Goal: Information Seeking & Learning: Understand process/instructions

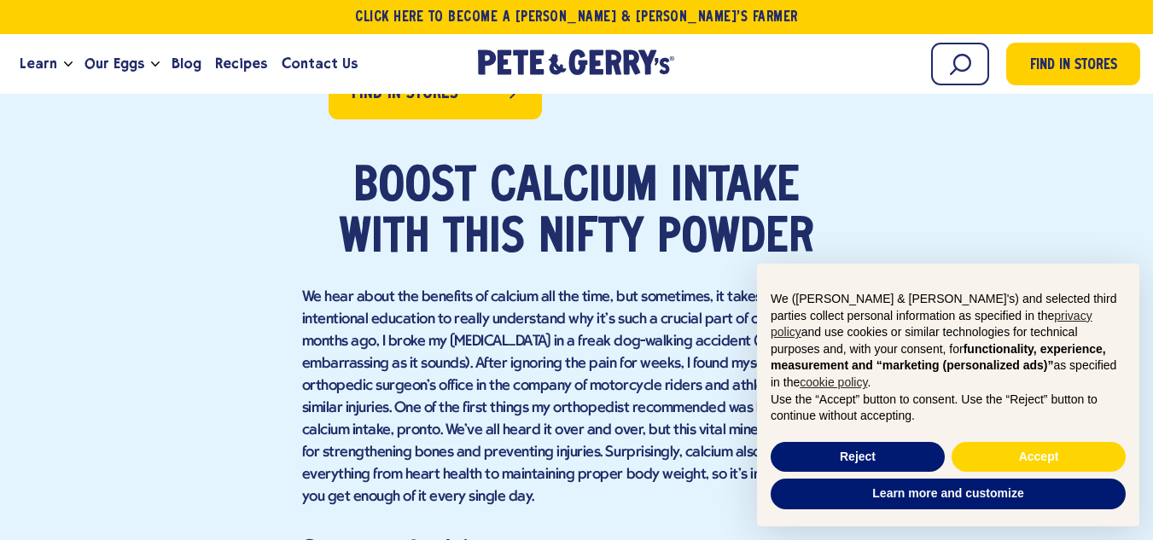
scroll to position [942, 0]
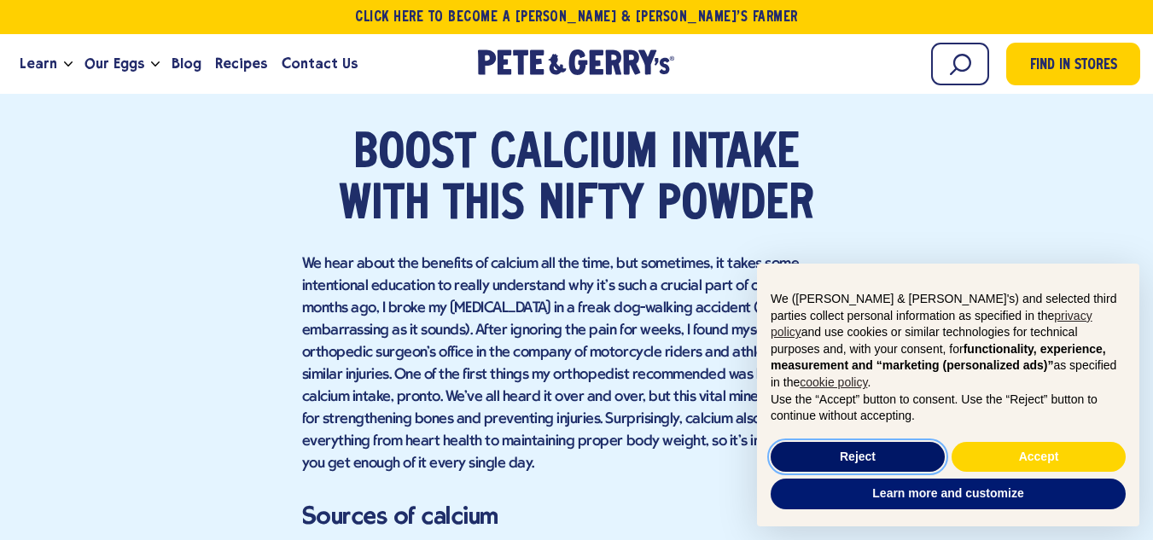
click at [851, 448] on button "Reject" at bounding box center [857, 457] width 174 height 31
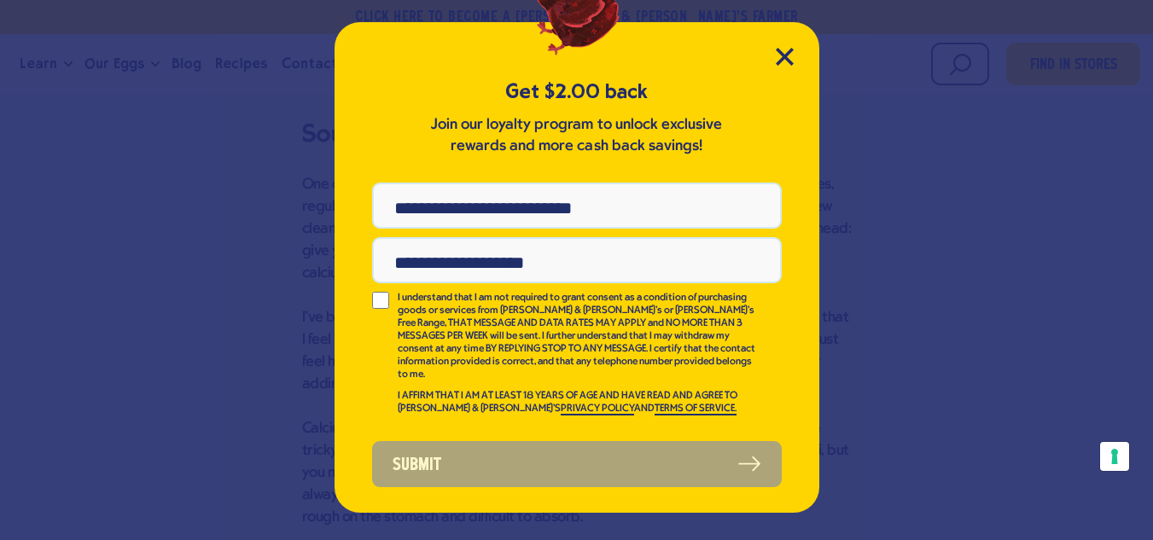
scroll to position [1328, 0]
click at [785, 53] on icon "Close Modal" at bounding box center [785, 57] width 18 height 18
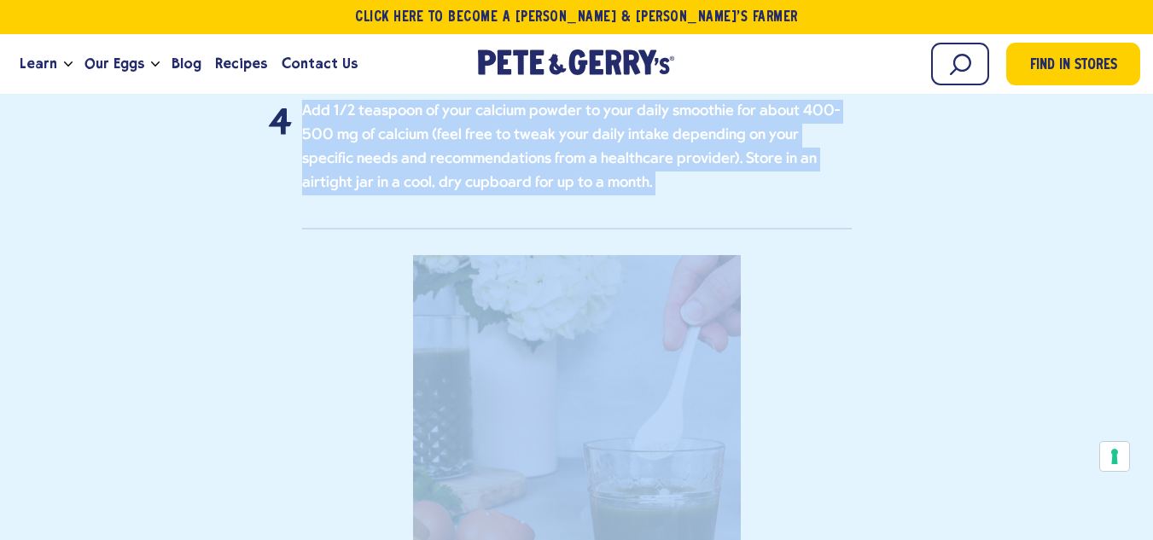
scroll to position [4238, 0]
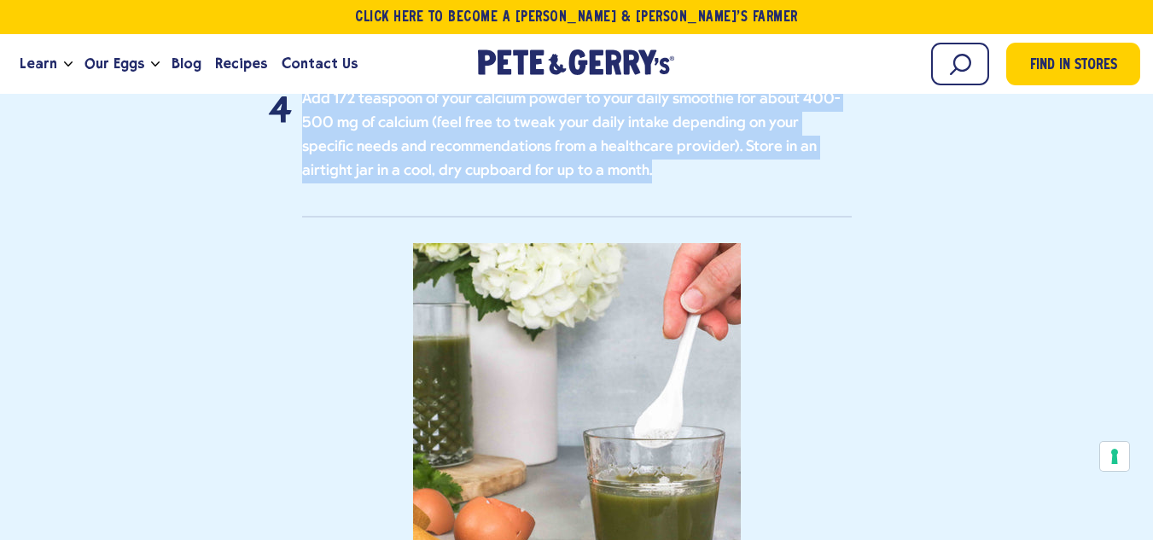
drag, startPoint x: 299, startPoint y: 171, endPoint x: 586, endPoint y: 119, distance: 291.2
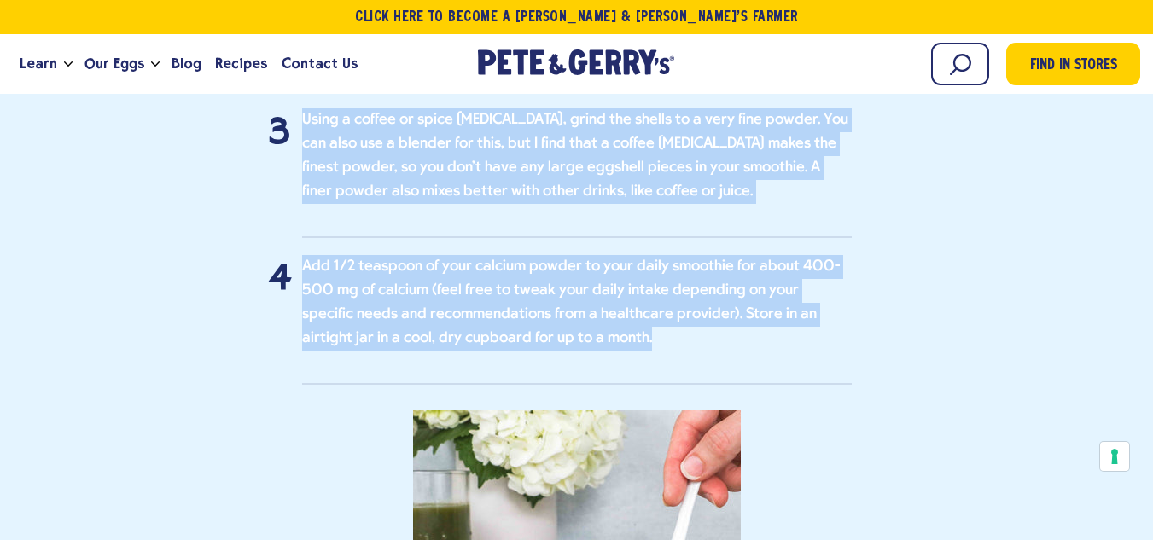
scroll to position [3946, 0]
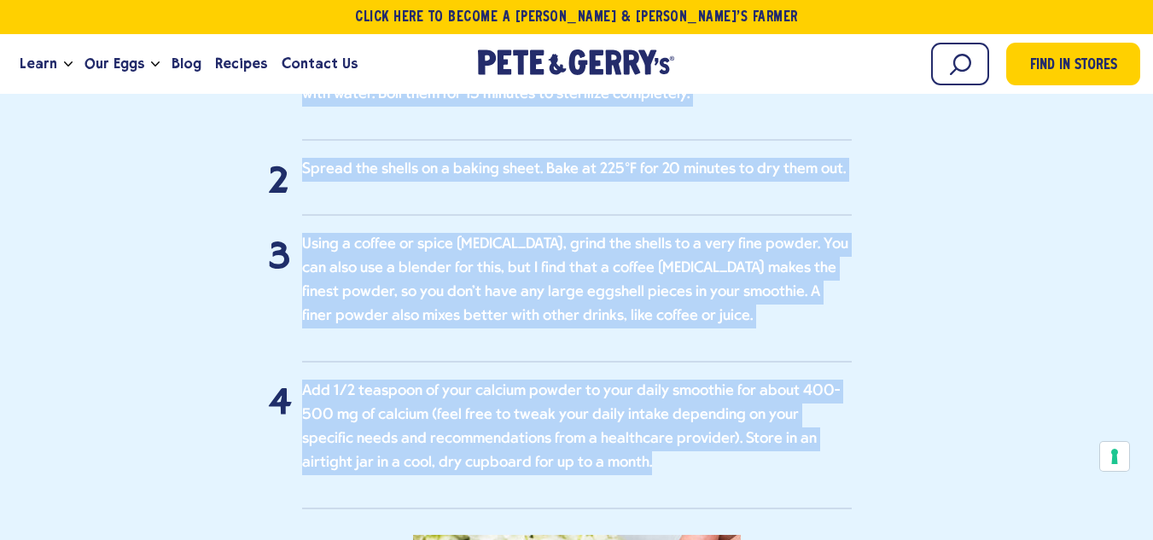
click at [649, 270] on p "Using a coffee or spice [MEDICAL_DATA], grind the shells to a very fine powder.…" at bounding box center [576, 281] width 549 height 96
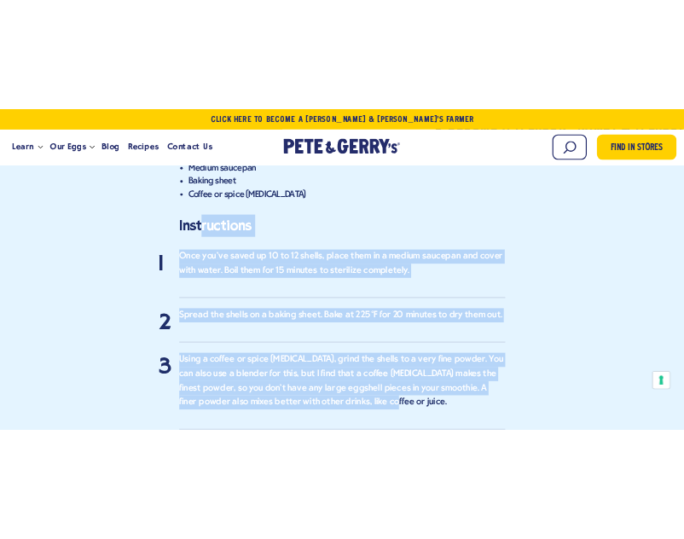
scroll to position [3753, 0]
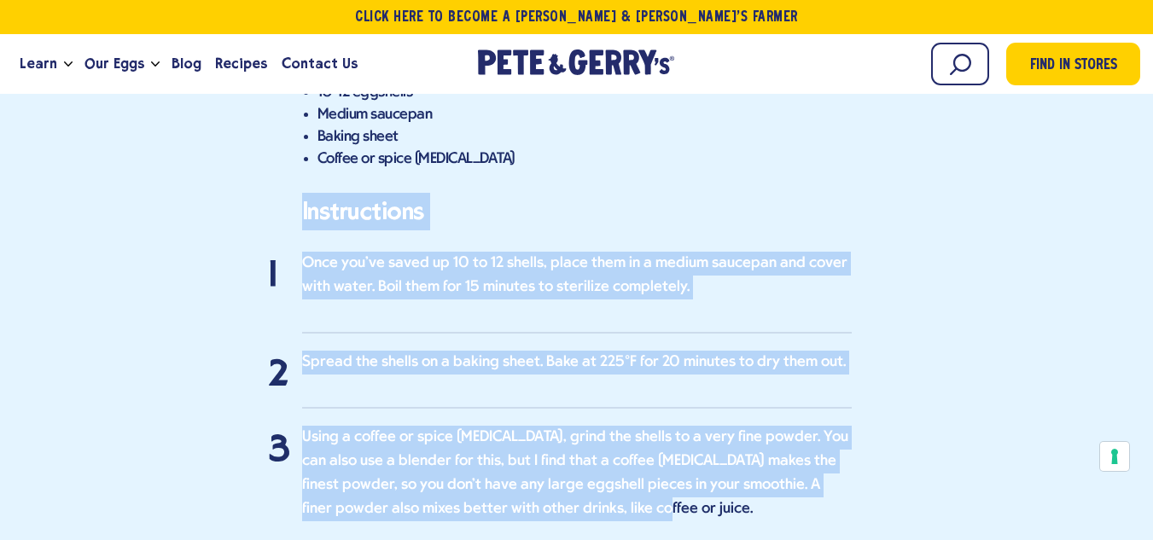
drag, startPoint x: 649, startPoint y: 270, endPoint x: 296, endPoint y: 150, distance: 372.9
copy div "Instructions Once you've saved up 10 to 12 shells, place them in a medium sauce…"
